Goal: Task Accomplishment & Management: Complete application form

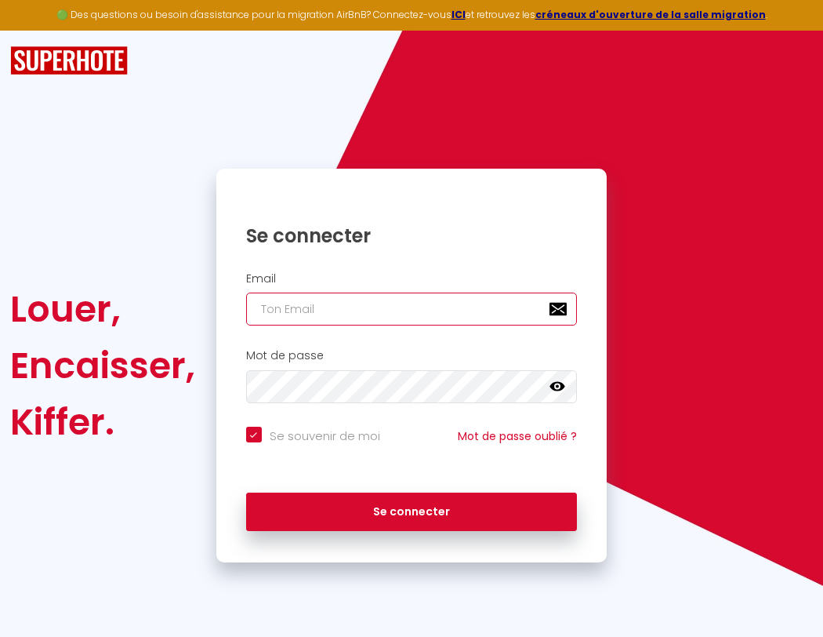
type input "s"
checkbox input "true"
type input "su"
checkbox input "true"
type input "sup"
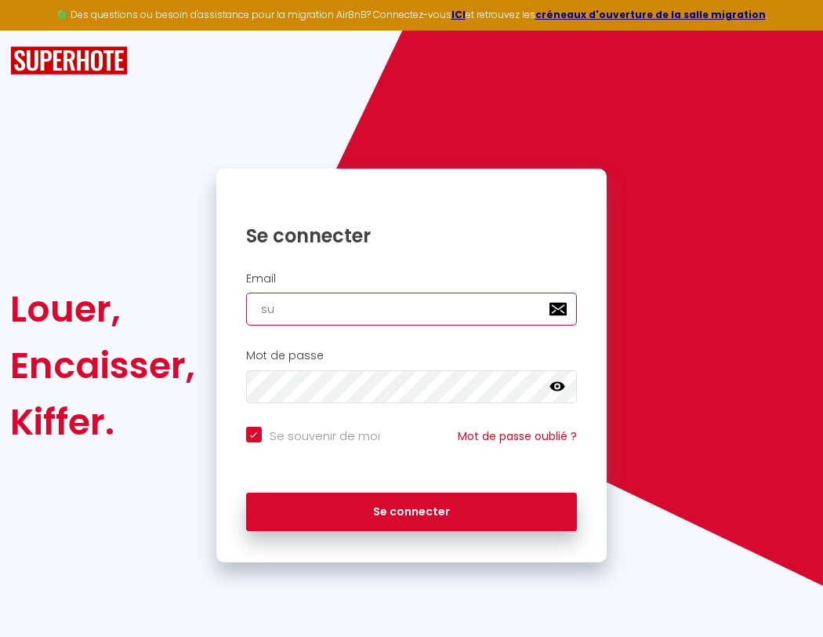
checkbox input "true"
type input "supe"
checkbox input "true"
type input "super"
checkbox input "true"
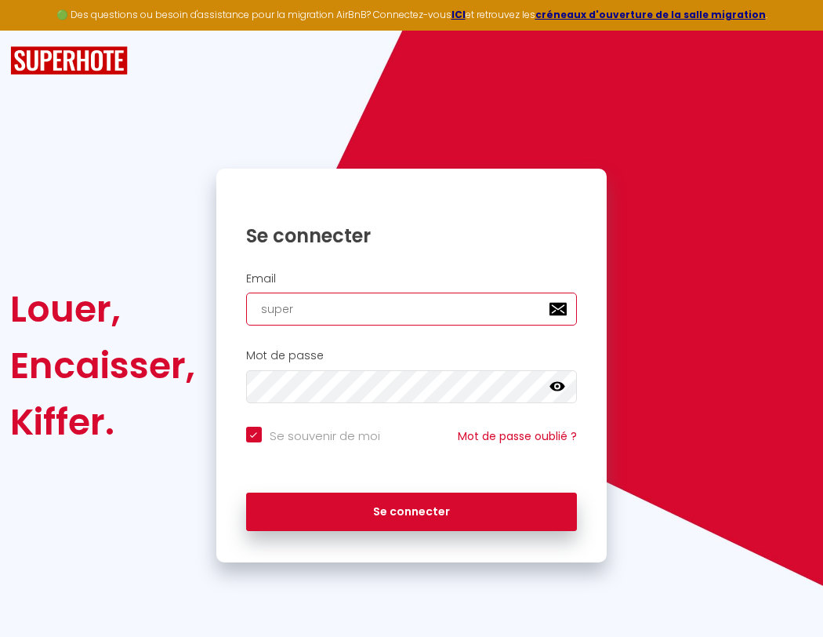
type input "superb"
checkbox input "true"
type input "superbo"
checkbox input "true"
type input "superbor"
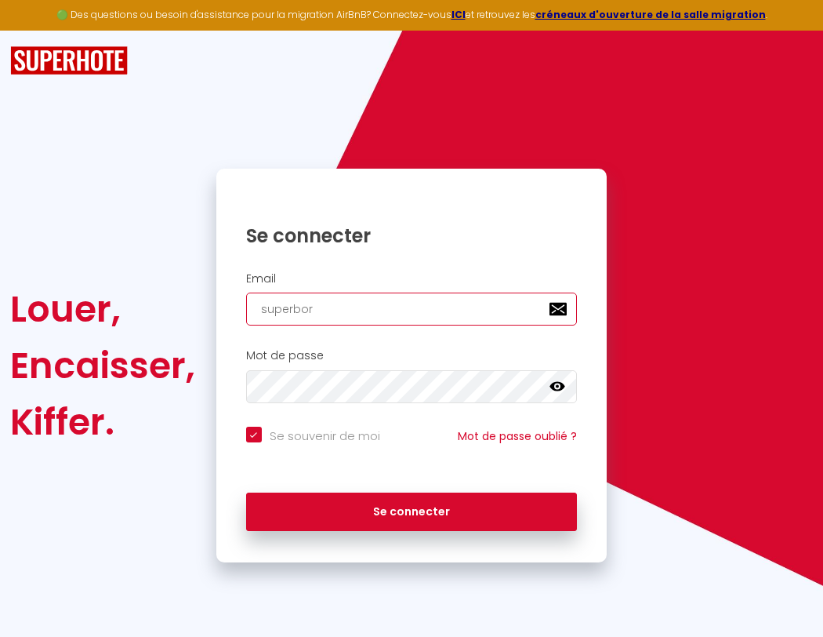
checkbox input "true"
type input "su"
checkbox input "true"
type input "superbord"
checkbox input "true"
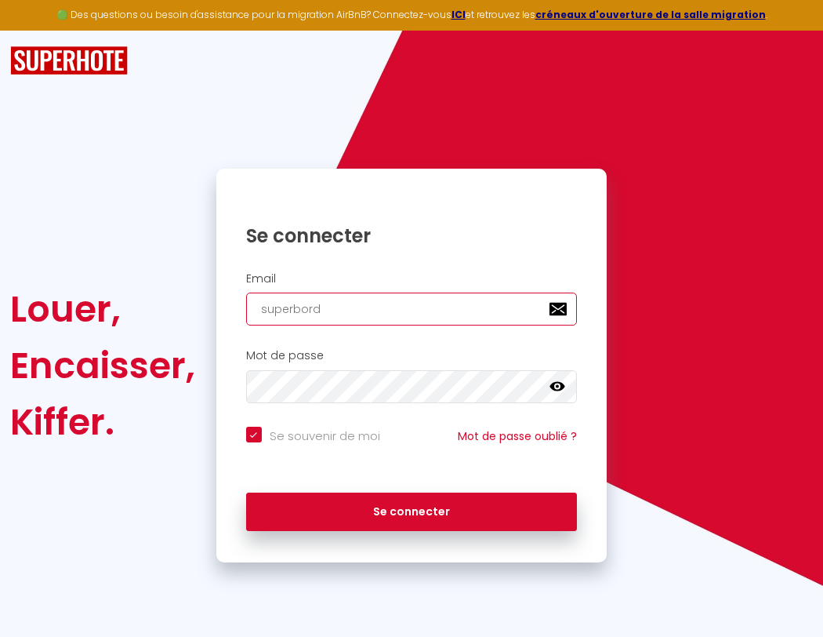
type input "sup"
checkbox input "true"
type input "superborde"
checkbox input "true"
type input "supe"
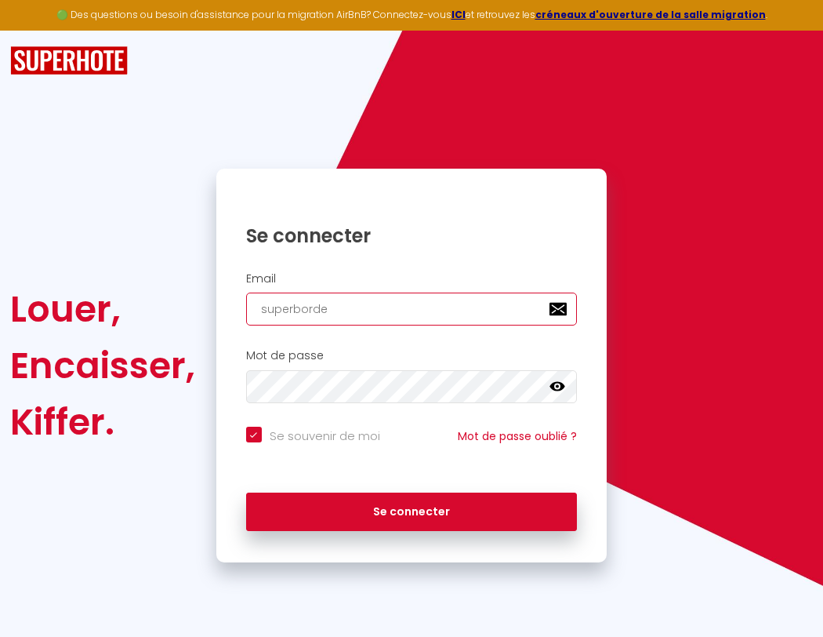
checkbox input "true"
type input "superbordea"
checkbox input "true"
type input "super"
checkbox input "true"
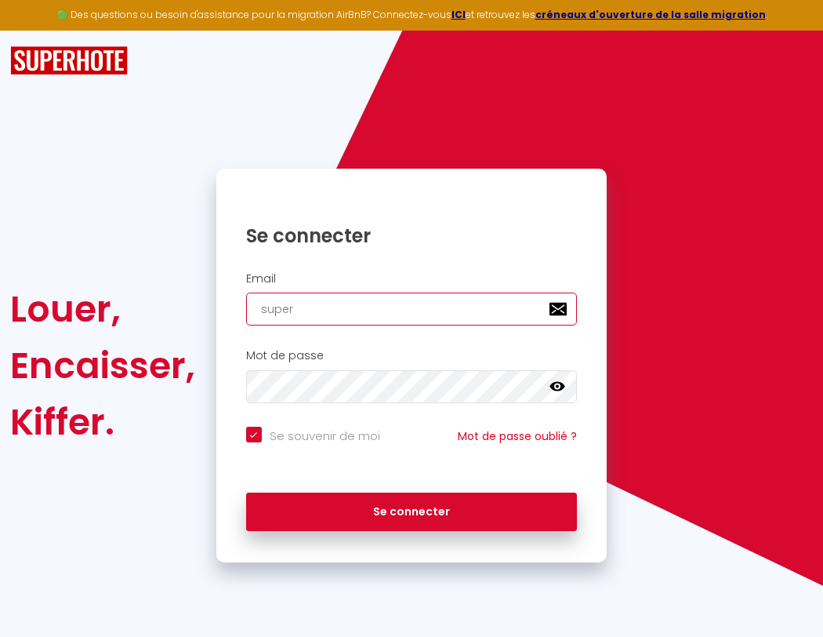
type input "superbordeau"
checkbox input "true"
type input "superb"
checkbox input "true"
type input "superbordeaux"
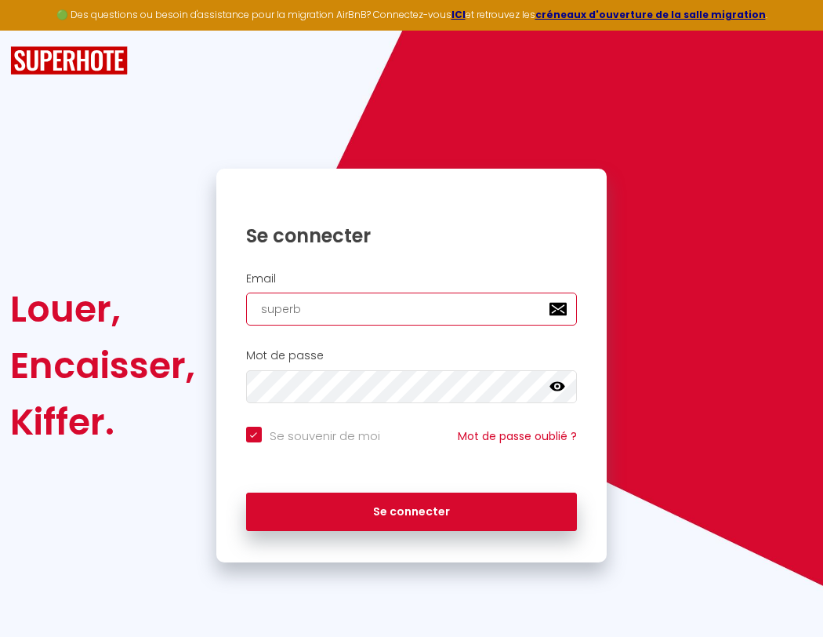
checkbox input "true"
type input "superbo"
checkbox input "true"
type input "superbordeaux@"
checkbox input "true"
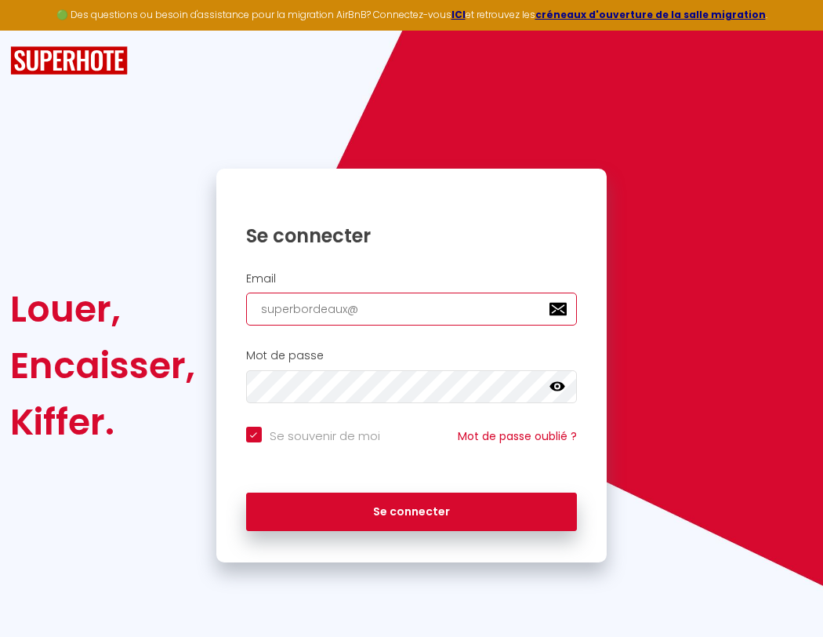
type input "su"
checkbox input "true"
type input "superbordeaux@g"
checkbox input "true"
type input "sup"
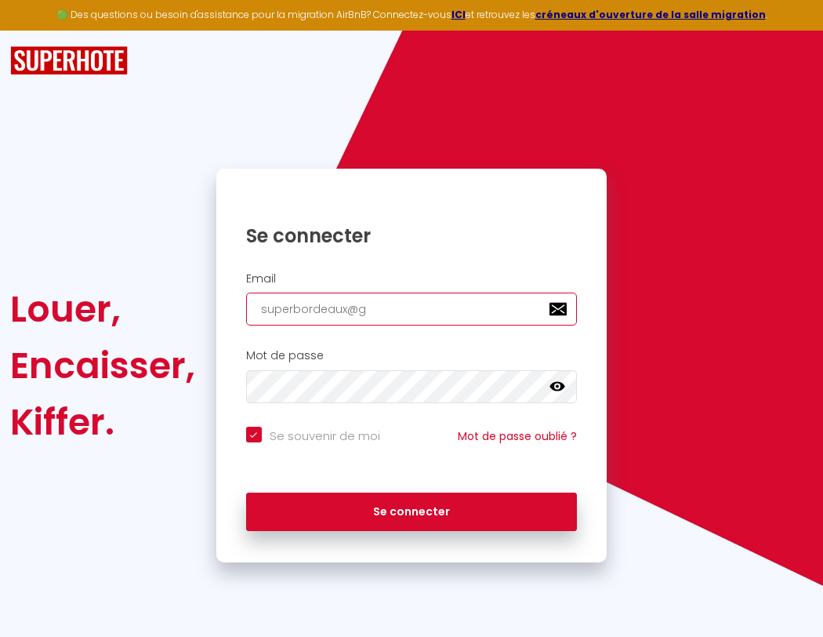
checkbox input "true"
type input "superbordeaux@gm"
checkbox input "true"
type input "supe"
checkbox input "true"
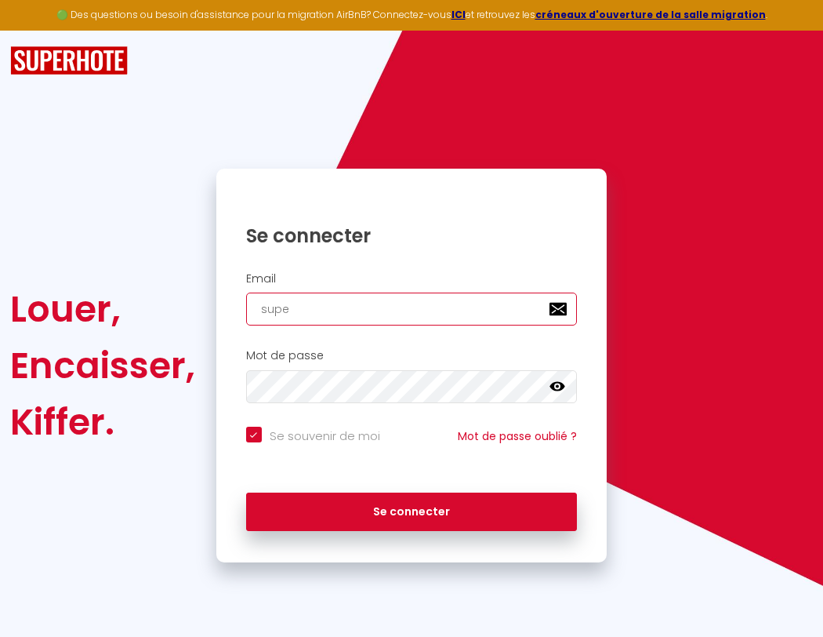
type input "superbordeaux@gma"
checkbox input "true"
type input "super"
checkbox input "true"
type input "superbordeaux@gmai"
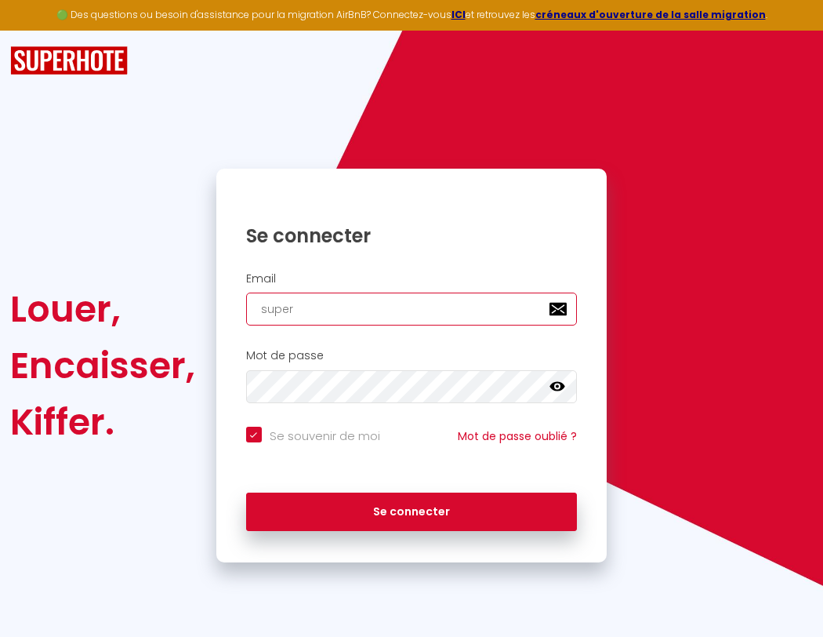
checkbox input "true"
type input "superb"
checkbox input "true"
